Goal: Information Seeking & Learning: Understand process/instructions

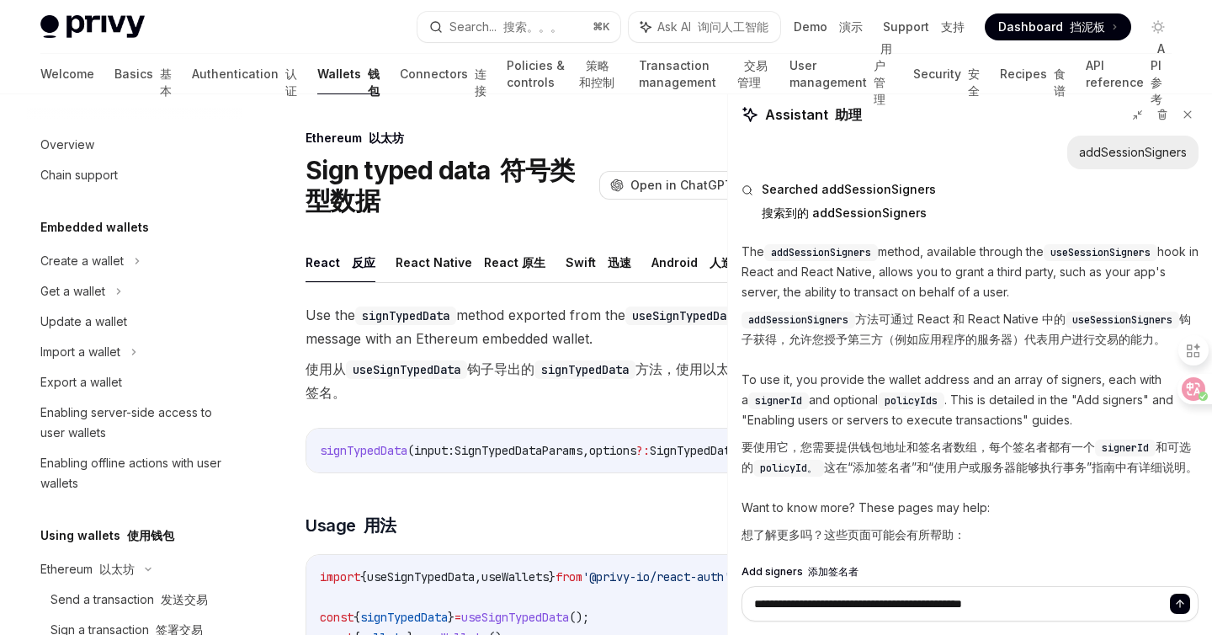
click at [520, 29] on font "搜索。。。" at bounding box center [532, 26] width 59 height 14
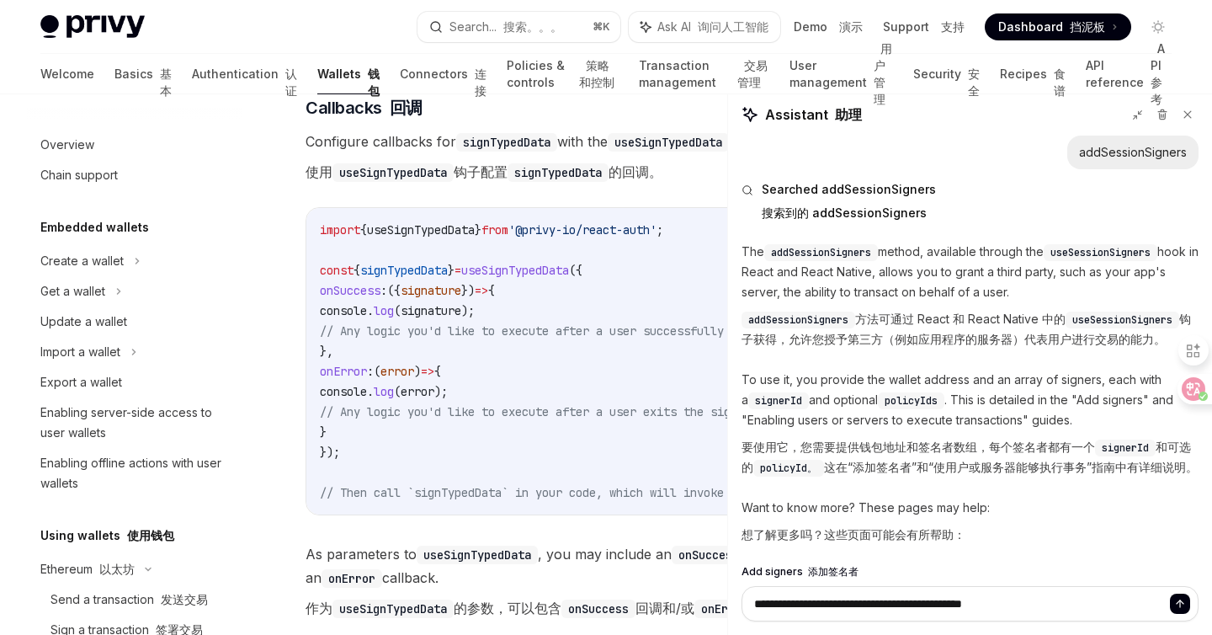
scroll to position [162, 0]
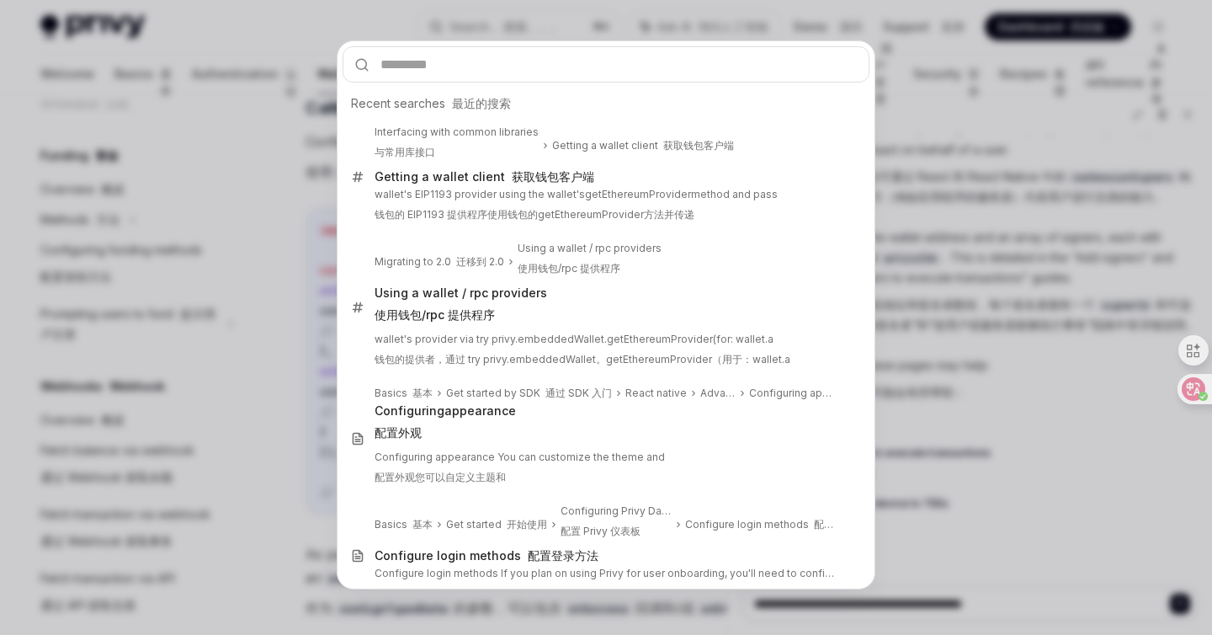
click at [303, 305] on div "Recent searches 最近的搜索 Interfacing with common libraries 与常用库接口 Getting a wallet…" at bounding box center [606, 317] width 1212 height 635
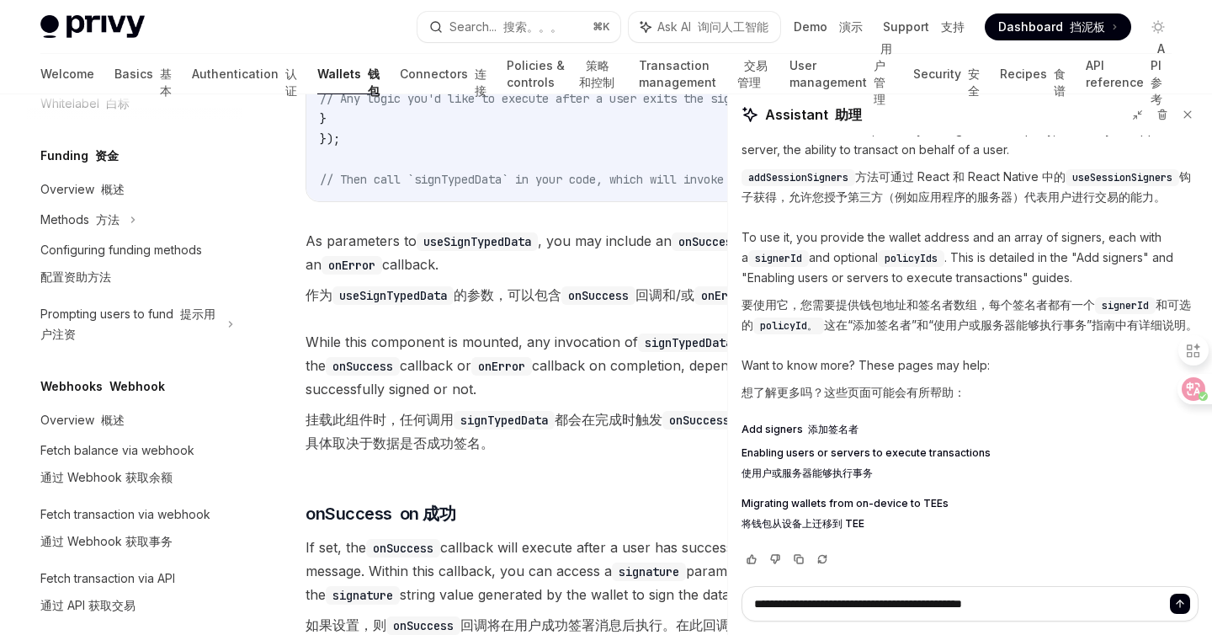
scroll to position [1950, 0]
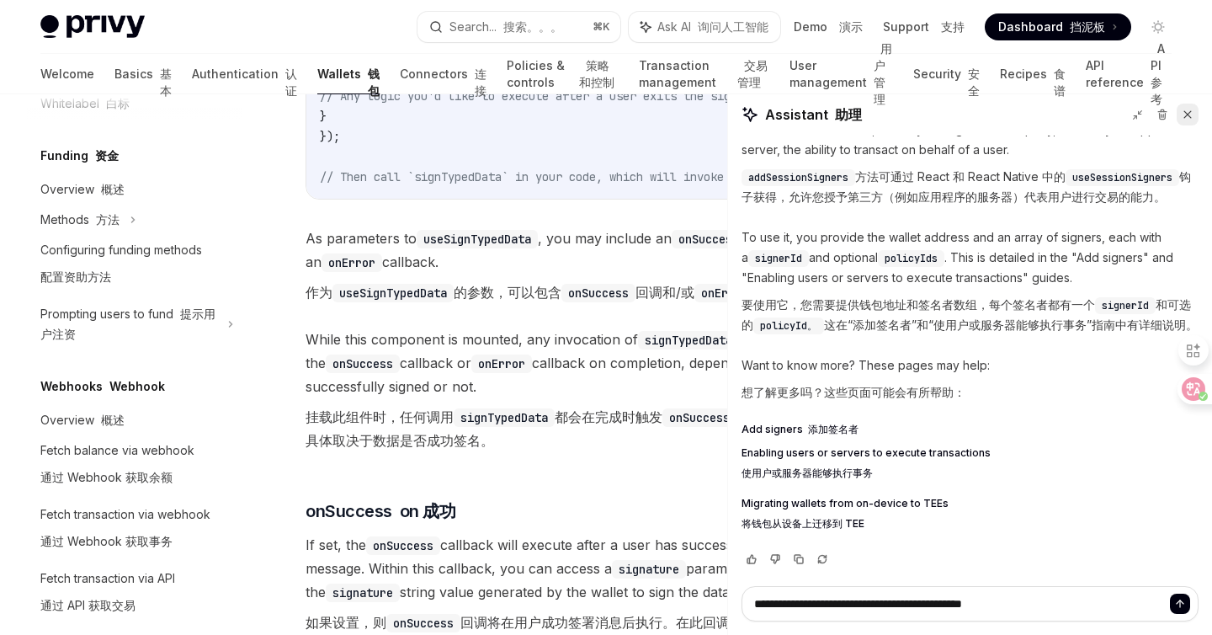
click at [1186, 109] on icon at bounding box center [1188, 115] width 12 height 12
type textarea "*"
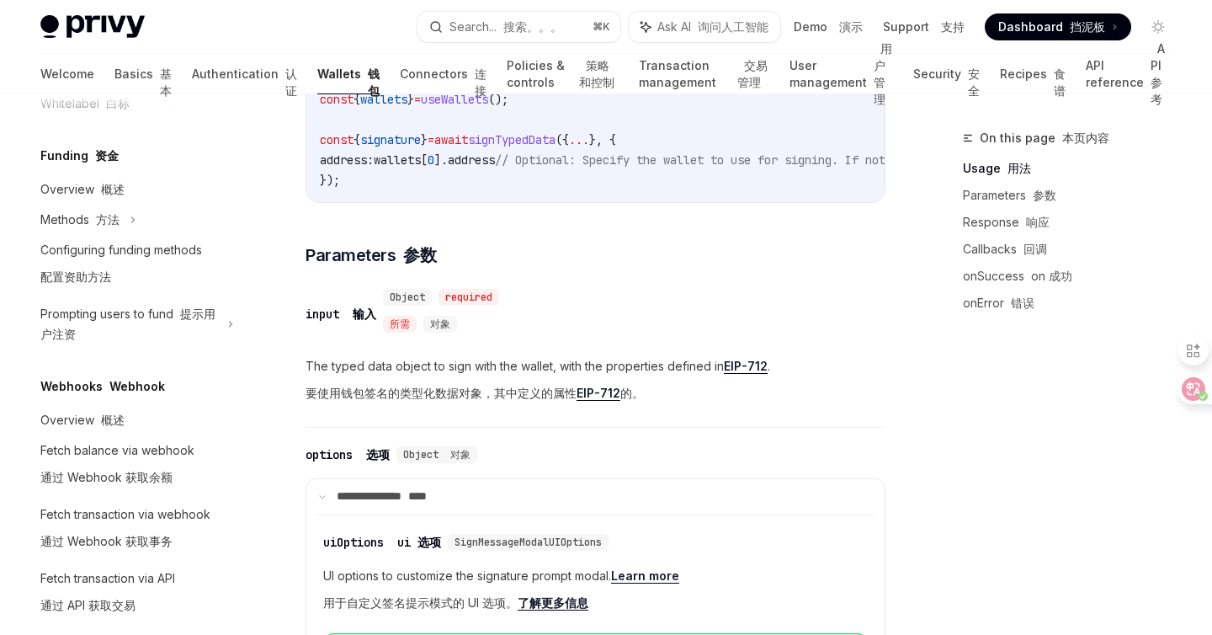
scroll to position [539, 0]
click at [402, 146] on span "signature" at bounding box center [390, 138] width 61 height 15
copy span "signature"
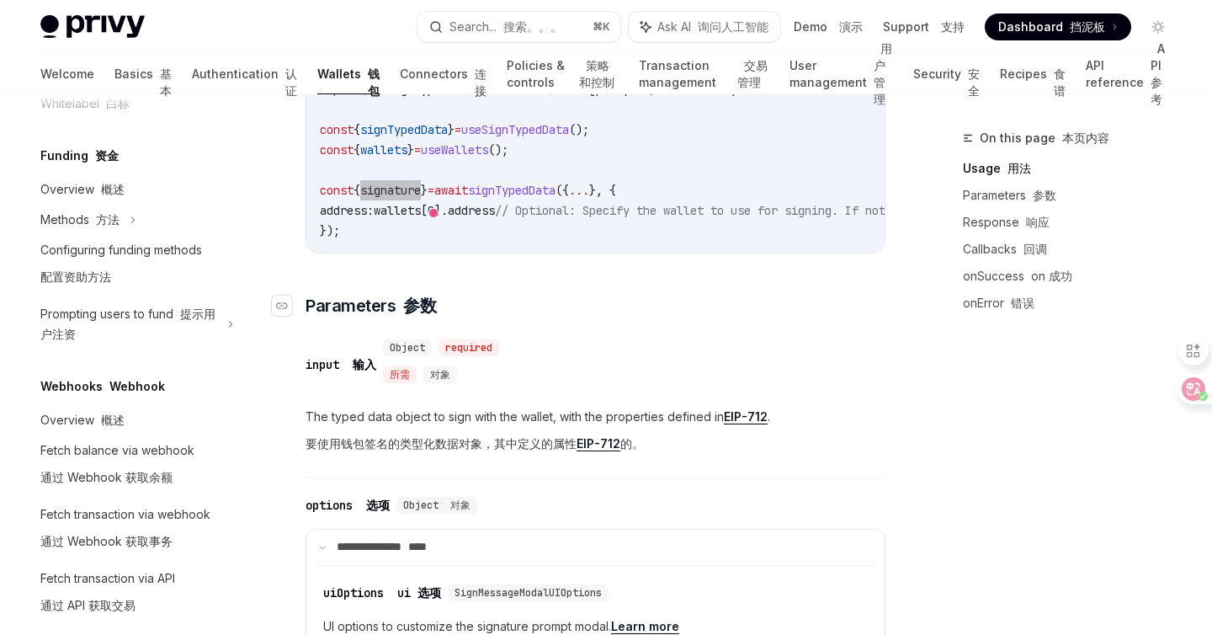
scroll to position [444, 0]
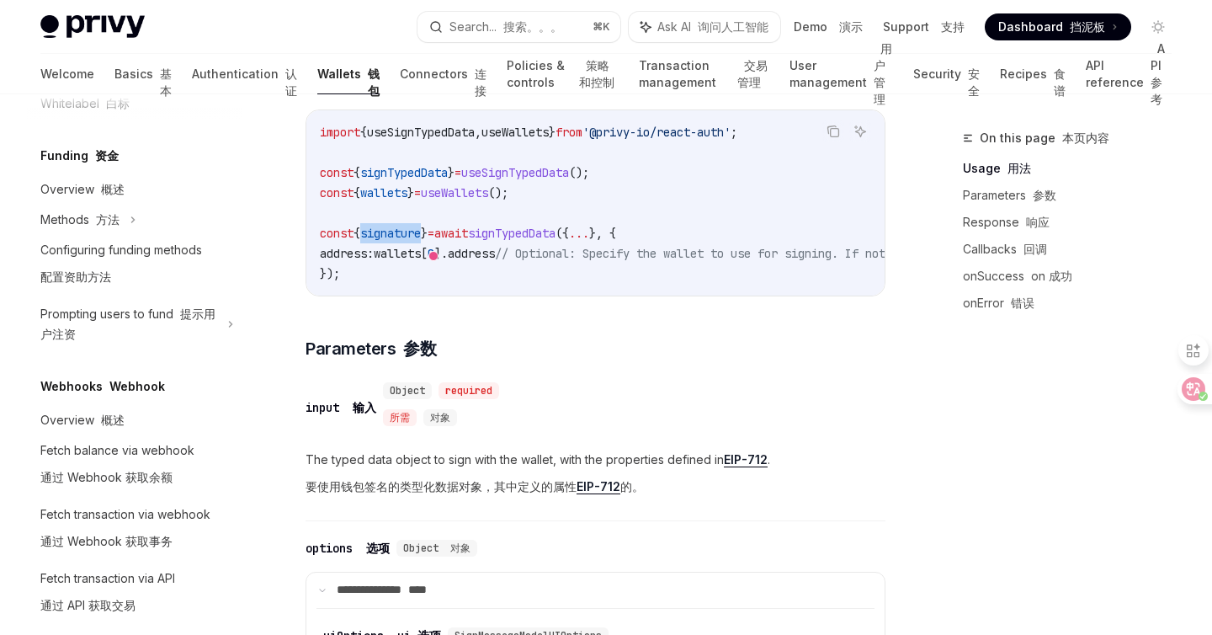
click at [556, 238] on span "signTypedData" at bounding box center [512, 233] width 88 height 15
click at [326, 230] on code "import { useSignTypedData , useWallets } from '@privy-io/react-auth' ; const { …" at bounding box center [761, 203] width 882 height 162
click at [480, 282] on code "import { useSignTypedData , useWallets } from '@privy-io/react-auth' ; const { …" at bounding box center [761, 203] width 882 height 162
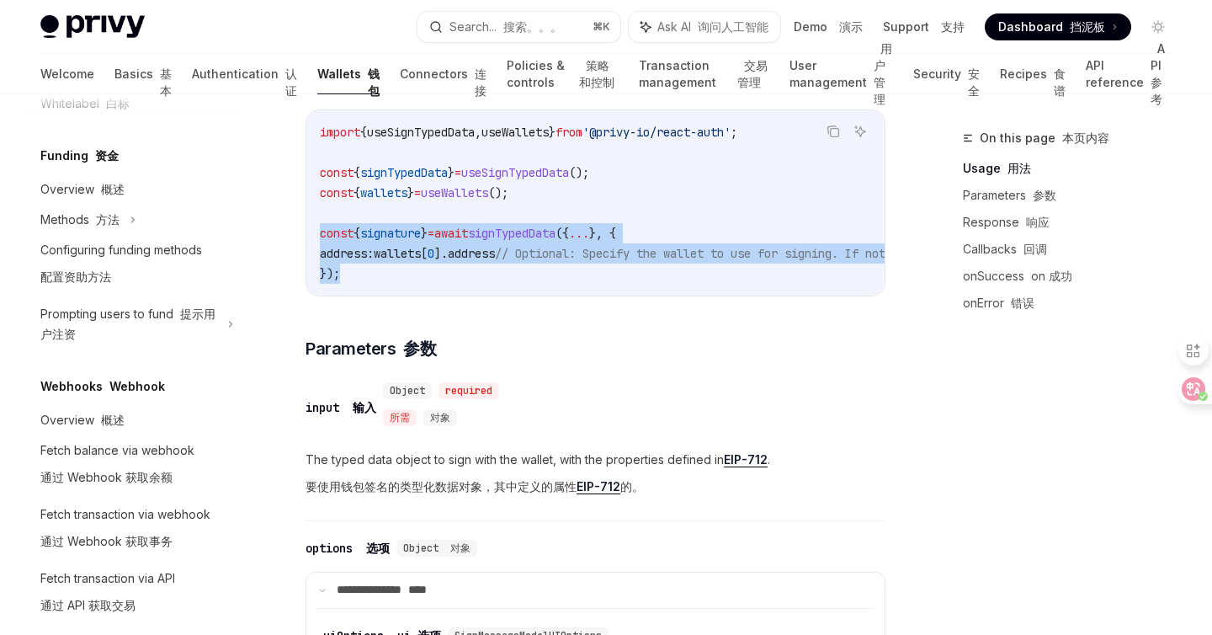
drag, startPoint x: 359, startPoint y: 288, endPoint x: 322, endPoint y: 237, distance: 62.6
click at [322, 237] on code "import { useSignTypedData , useWallets } from '@privy-io/react-auth' ; const { …" at bounding box center [761, 203] width 882 height 162
copy code "const { signature } = await signTypedData ({ ... }, { address: wallets [ 0 ]. a…"
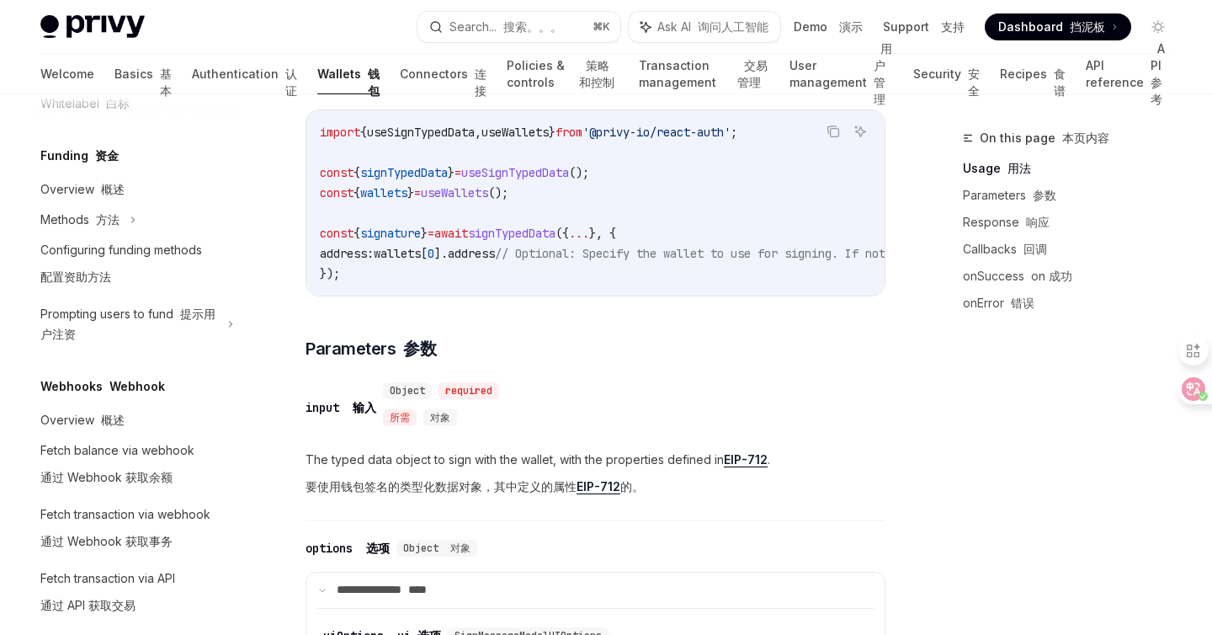
click at [730, 521] on div "​ input 输入 Object required 所需 对象 The typed data object to sign with the wallet,…" at bounding box center [596, 445] width 580 height 151
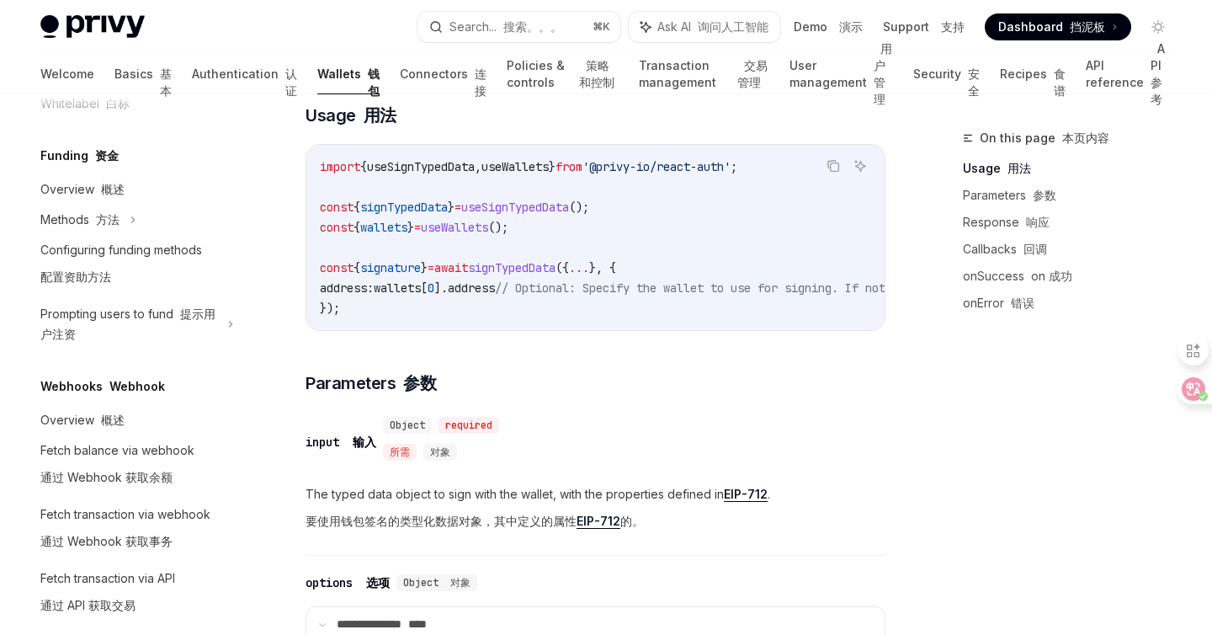
scroll to position [401, 0]
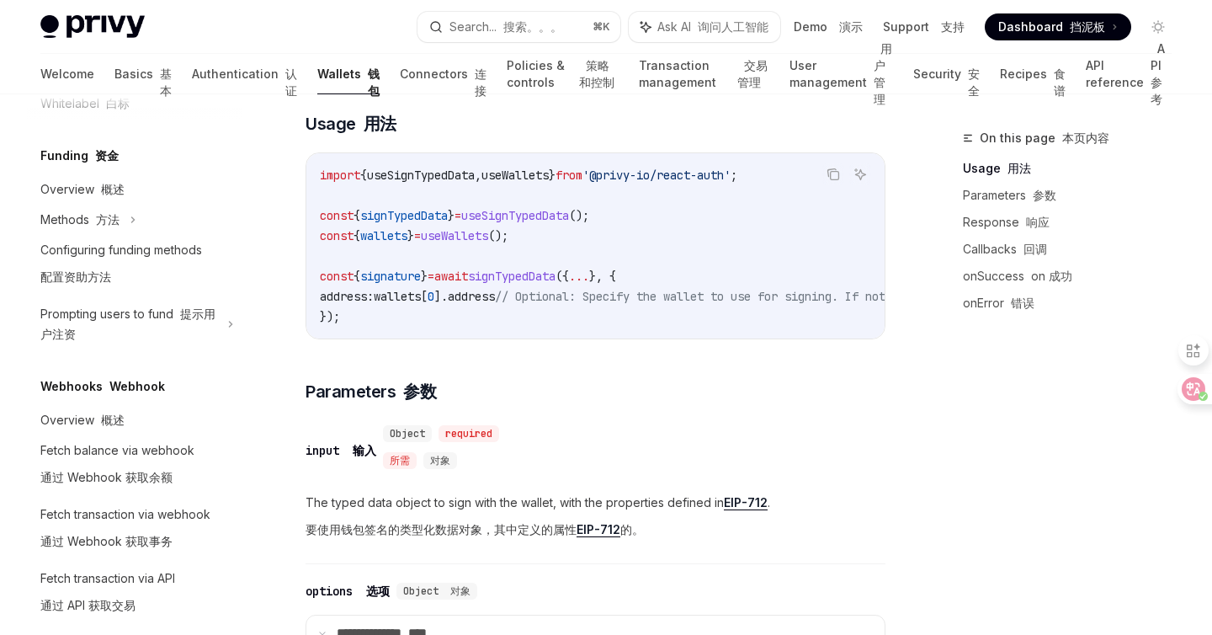
click at [485, 303] on span "address" at bounding box center [471, 296] width 47 height 15
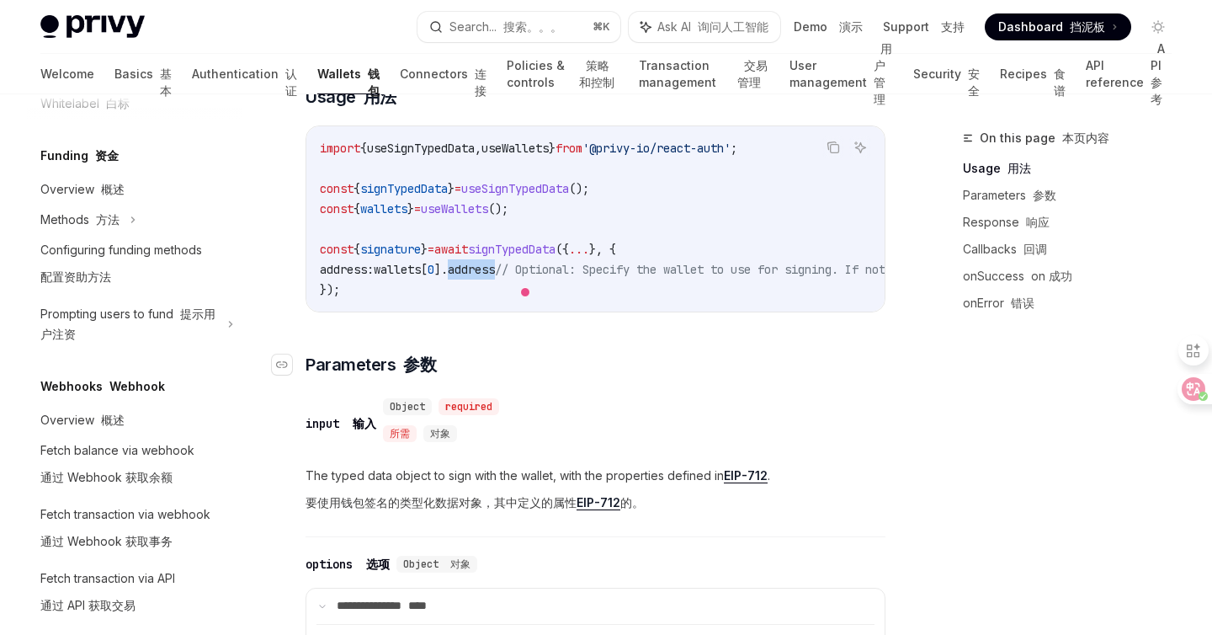
scroll to position [449, 0]
